Goal: Transaction & Acquisition: Purchase product/service

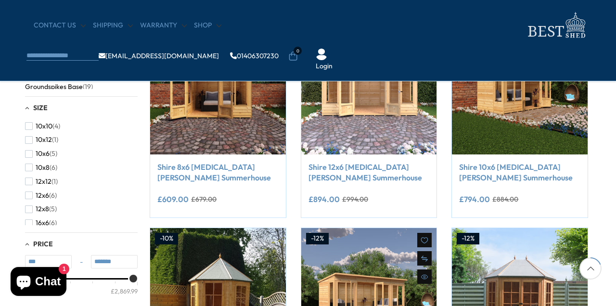
scroll to position [223, 4]
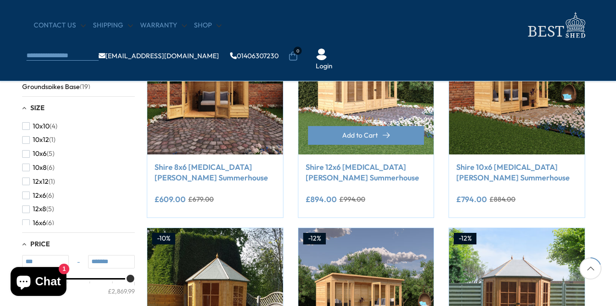
click at [375, 94] on img at bounding box center [366, 87] width 136 height 136
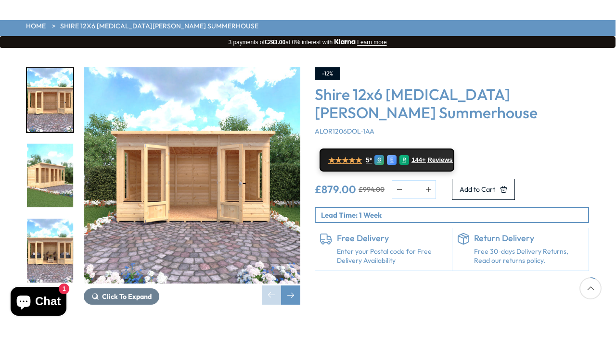
scroll to position [140, 0]
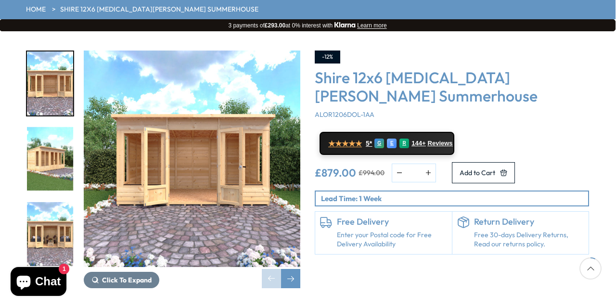
click at [540, 19] on div "3 payments of £293.00 at 0% interest with [GEOGRAPHIC_DATA] Learn more" at bounding box center [308, 25] width 616 height 12
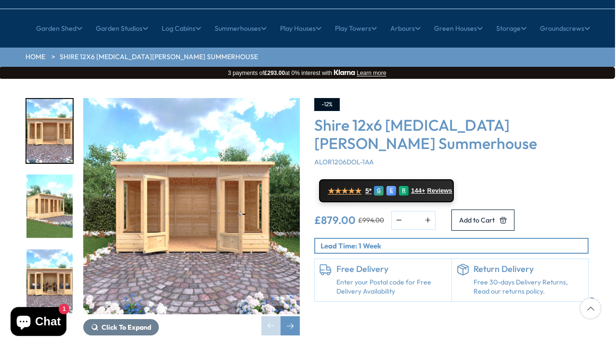
scroll to position [94, 1]
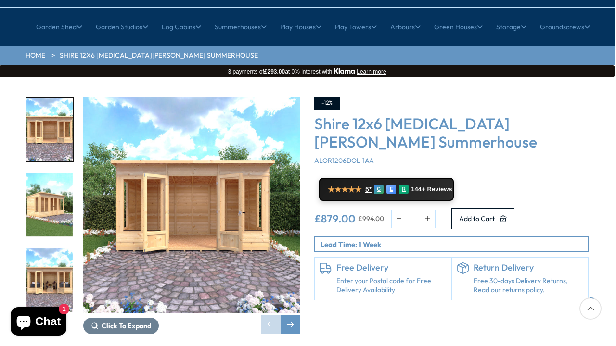
click at [392, 97] on div "-12%" at bounding box center [451, 103] width 274 height 13
click at [58, 180] on img "2 / 9" at bounding box center [49, 205] width 46 height 64
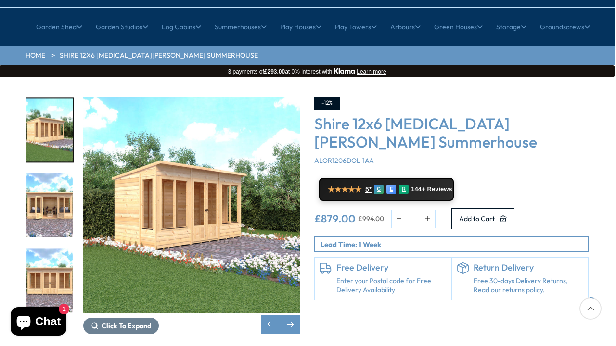
click at [40, 174] on img "3 / 9" at bounding box center [49, 206] width 46 height 64
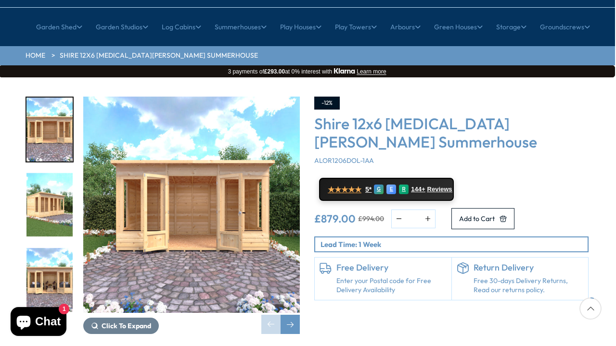
click at [40, 173] on img "2 / 9" at bounding box center [49, 205] width 46 height 64
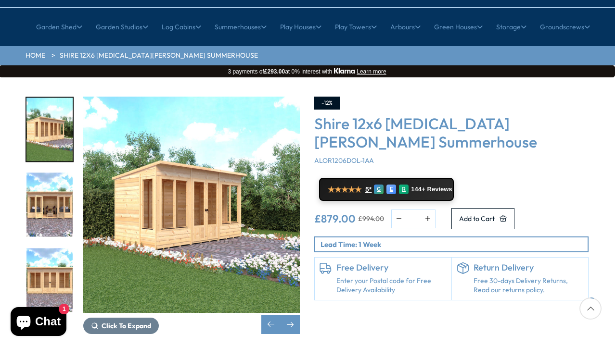
click at [59, 190] on img "3 / 9" at bounding box center [49, 205] width 46 height 64
click at [57, 98] on img "2 / 9" at bounding box center [49, 130] width 46 height 64
click at [57, 178] on img "3 / 9" at bounding box center [49, 205] width 46 height 64
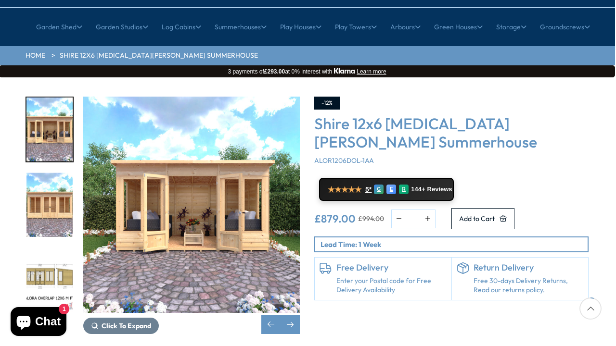
click at [58, 173] on img "4 / 9" at bounding box center [49, 205] width 46 height 64
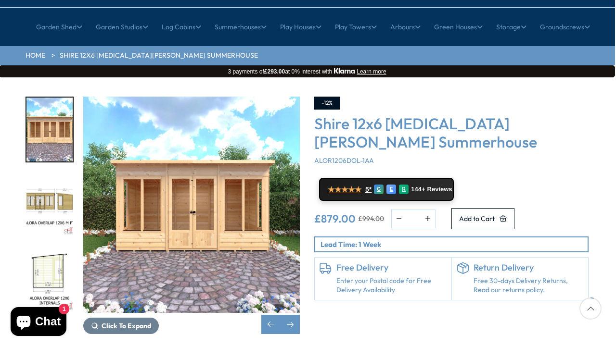
click at [55, 176] on img "5 / 9" at bounding box center [49, 205] width 46 height 64
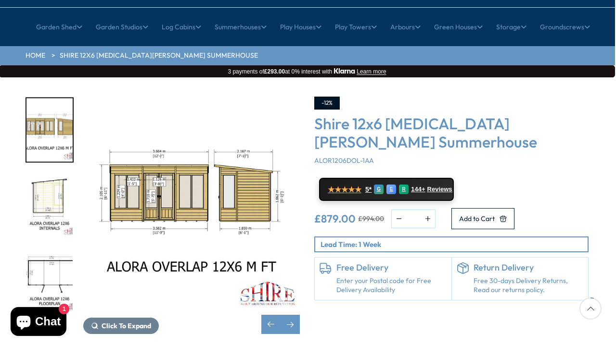
click at [50, 176] on img "6 / 9" at bounding box center [49, 206] width 46 height 64
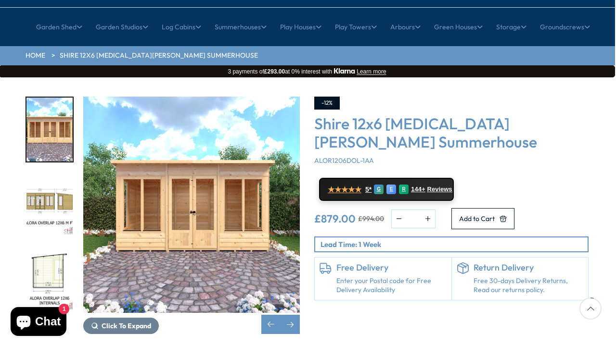
click at [54, 102] on img "4 / 9" at bounding box center [49, 130] width 46 height 64
click at [58, 173] on img "5 / 9" at bounding box center [49, 205] width 46 height 64
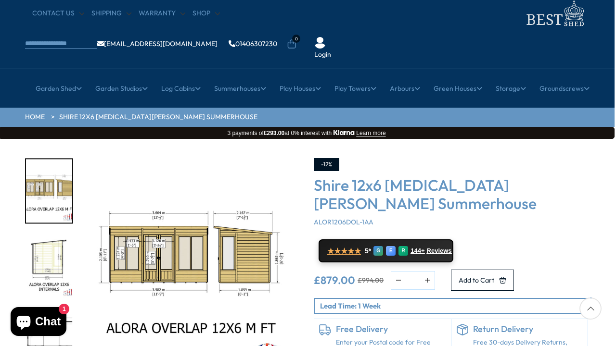
scroll to position [28, 1]
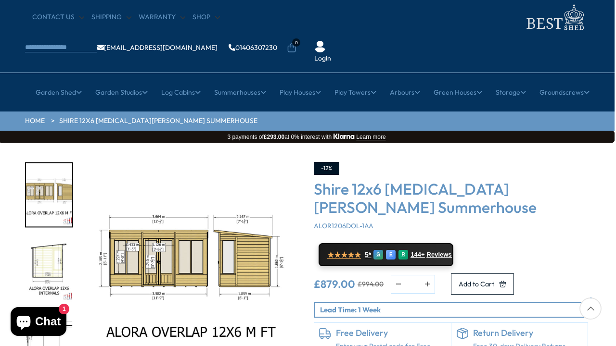
click at [390, 180] on div "Shire 12x6 Alora Pent Summerhouse ALOR1206DOL-1AA" at bounding box center [451, 205] width 274 height 51
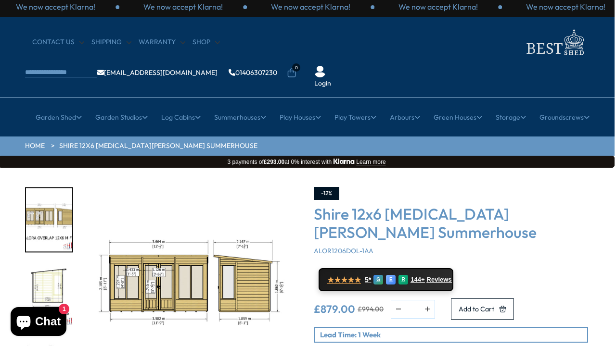
scroll to position [1, 1]
